Goal: Task Accomplishment & Management: Manage account settings

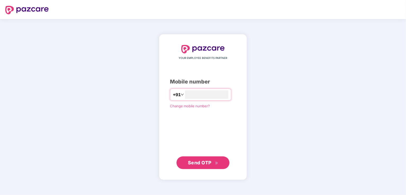
type input "**********"
click at [212, 163] on span "Send OTP" at bounding box center [203, 162] width 30 height 7
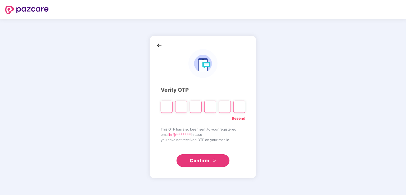
type input "*"
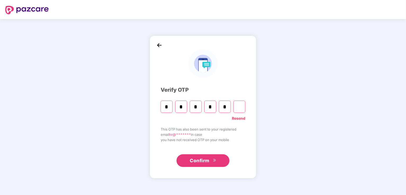
type input "*"
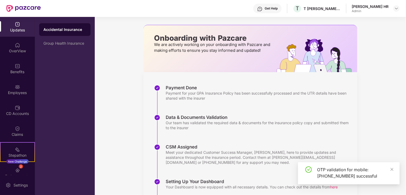
scroll to position [61, 0]
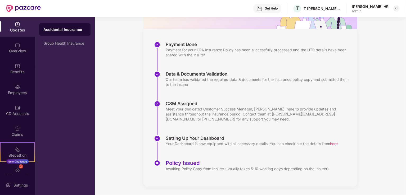
click at [61, 44] on div "Group Health Insurance" at bounding box center [64, 43] width 43 height 4
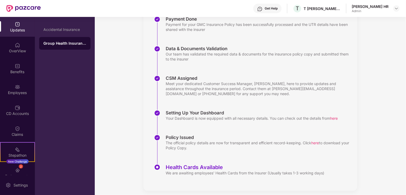
scroll to position [91, 0]
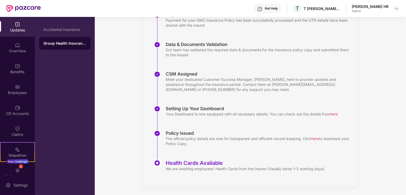
click at [157, 133] on img at bounding box center [157, 133] width 6 height 6
drag, startPoint x: 188, startPoint y: 149, endPoint x: 190, endPoint y: 145, distance: 4.3
click at [188, 149] on div "Policy Issued The official policy details are now for transparent and efficient…" at bounding box center [255, 145] width 203 height 30
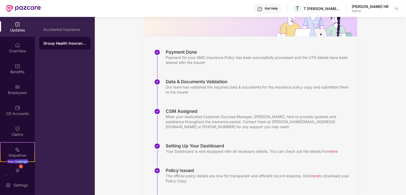
scroll to position [0, 0]
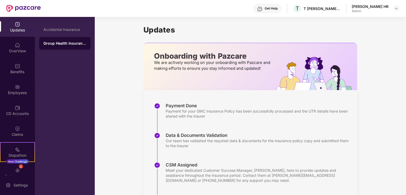
click at [395, 8] on img at bounding box center [396, 8] width 4 height 4
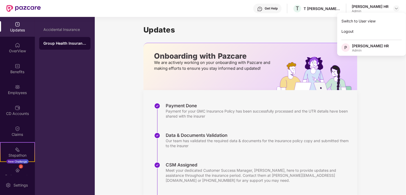
click at [15, 52] on div "OverView" at bounding box center [17, 50] width 35 height 5
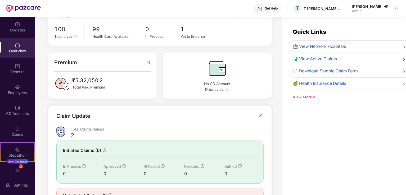
scroll to position [130, 0]
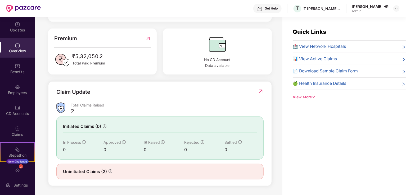
click at [96, 174] on span "Uninitiated Claims (2)" at bounding box center [85, 171] width 44 height 7
click at [109, 170] on icon "info-circle" at bounding box center [110, 171] width 4 height 4
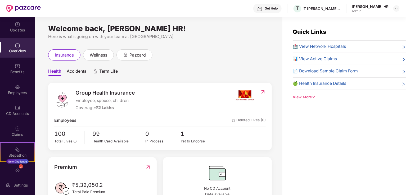
scroll to position [0, 0]
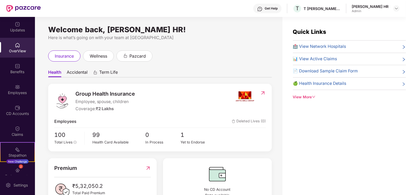
click at [262, 95] on img at bounding box center [263, 92] width 6 height 5
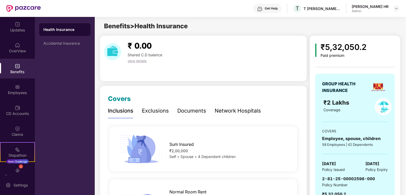
click at [78, 49] on div "Accidental Insurance" at bounding box center [64, 43] width 51 height 13
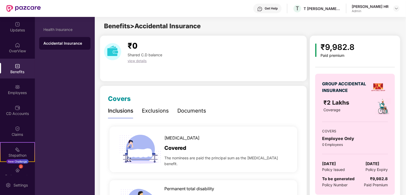
click at [69, 34] on div "Health Insurance" at bounding box center [64, 29] width 51 height 13
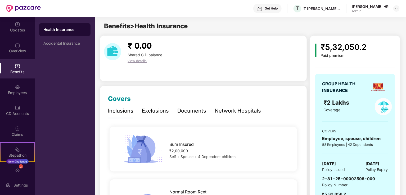
click at [204, 110] on div "Documents" at bounding box center [191, 111] width 29 height 8
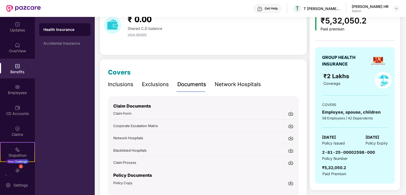
scroll to position [51, 0]
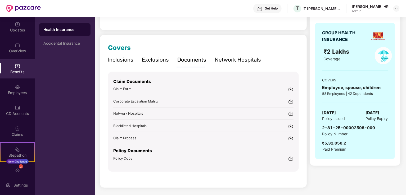
click at [290, 159] on img at bounding box center [290, 158] width 5 height 5
click at [21, 91] on div "Employees" at bounding box center [17, 92] width 35 height 5
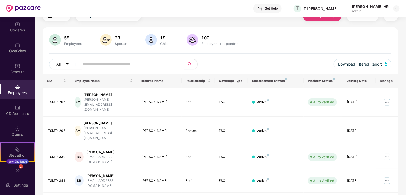
scroll to position [51, 0]
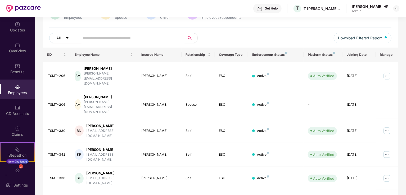
click at [127, 39] on input "text" at bounding box center [129, 38] width 95 height 8
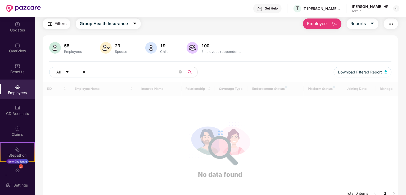
scroll to position [25, 0]
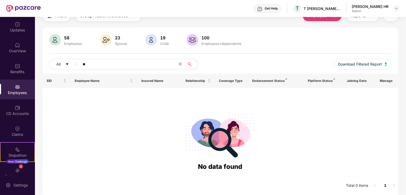
type input "*"
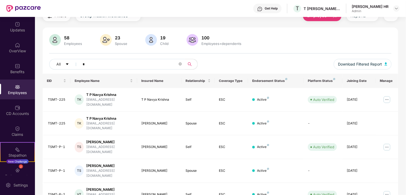
scroll to position [33, 0]
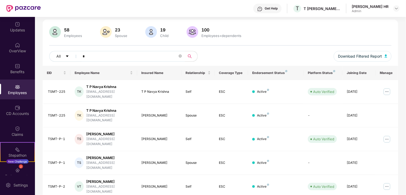
type input "*"
